Goal: Check status

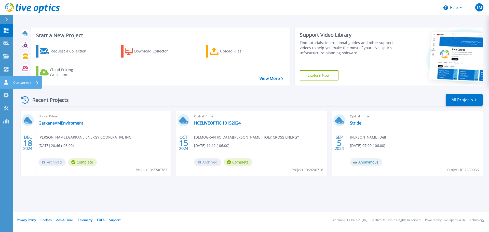
click at [6, 80] on icon at bounding box center [6, 82] width 4 height 5
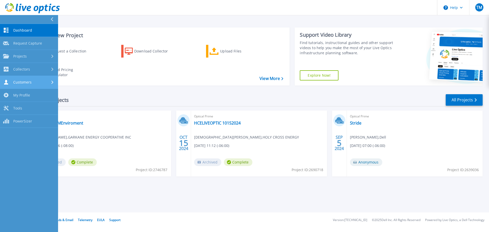
click at [32, 82] on div "Customers" at bounding box center [29, 82] width 52 height 5
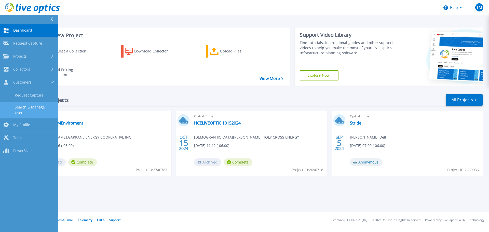
click at [26, 107] on link "Search & Manage Users" at bounding box center [29, 110] width 58 height 16
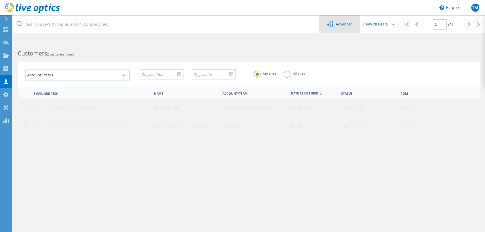
click at [337, 24] on span "Advanced" at bounding box center [344, 24] width 17 height 4
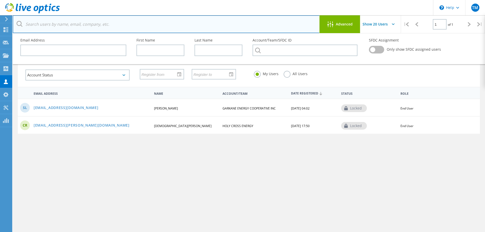
click at [79, 23] on input "text" at bounding box center [166, 24] width 307 height 18
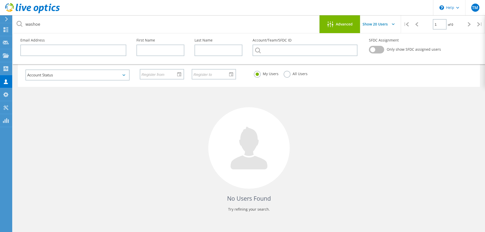
click at [366, 112] on div "No Users Found Try refining your search." at bounding box center [249, 154] width 462 height 134
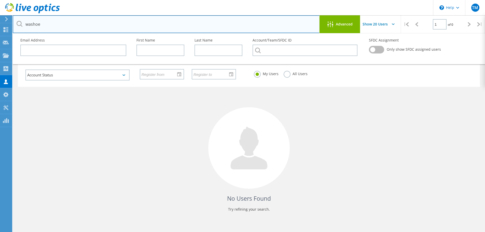
click at [34, 25] on input "washoe" at bounding box center [166, 24] width 307 height 18
type input "wash"
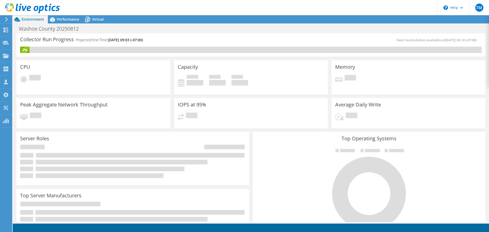
click at [172, 41] on div "Collector Run Progress Projected End Time: [DATE] 09:03 (-07:00)" at bounding box center [135, 41] width 231 height 9
drag, startPoint x: 145, startPoint y: 41, endPoint x: 72, endPoint y: 45, distance: 72.5
click at [94, 44] on div "Collector Run Progress Projected End Time: [DATE] 09:03 (-07:00)" at bounding box center [135, 41] width 231 height 9
click at [72, 45] on div "Collector Run Progress Projected End Time: [DATE] 09:03 (-07:00)" at bounding box center [135, 41] width 231 height 9
click at [198, 37] on div "Collector Run Progress Projected End Time: [DATE] 09:03 (-07:00)" at bounding box center [135, 41] width 231 height 9
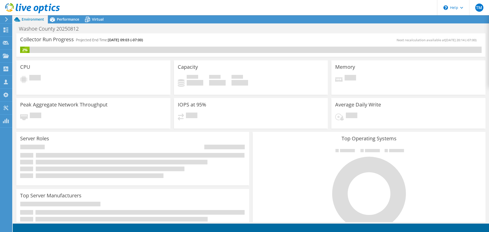
click at [198, 37] on div "Collector Run Progress Projected End Time: [DATE] 09:03 (-07:00)" at bounding box center [135, 41] width 231 height 9
